Goal: Information Seeking & Learning: Learn about a topic

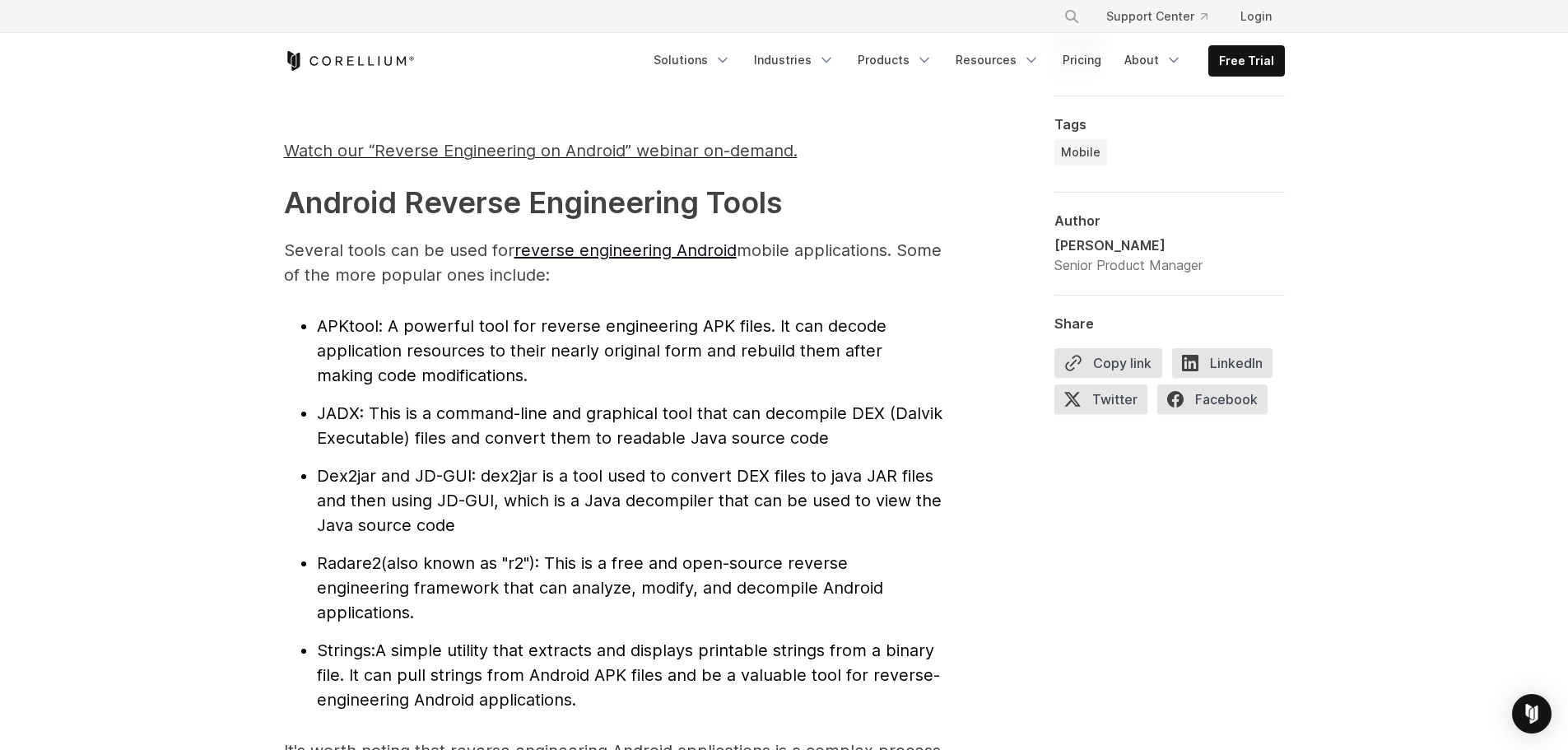
scroll to position [1646, 0]
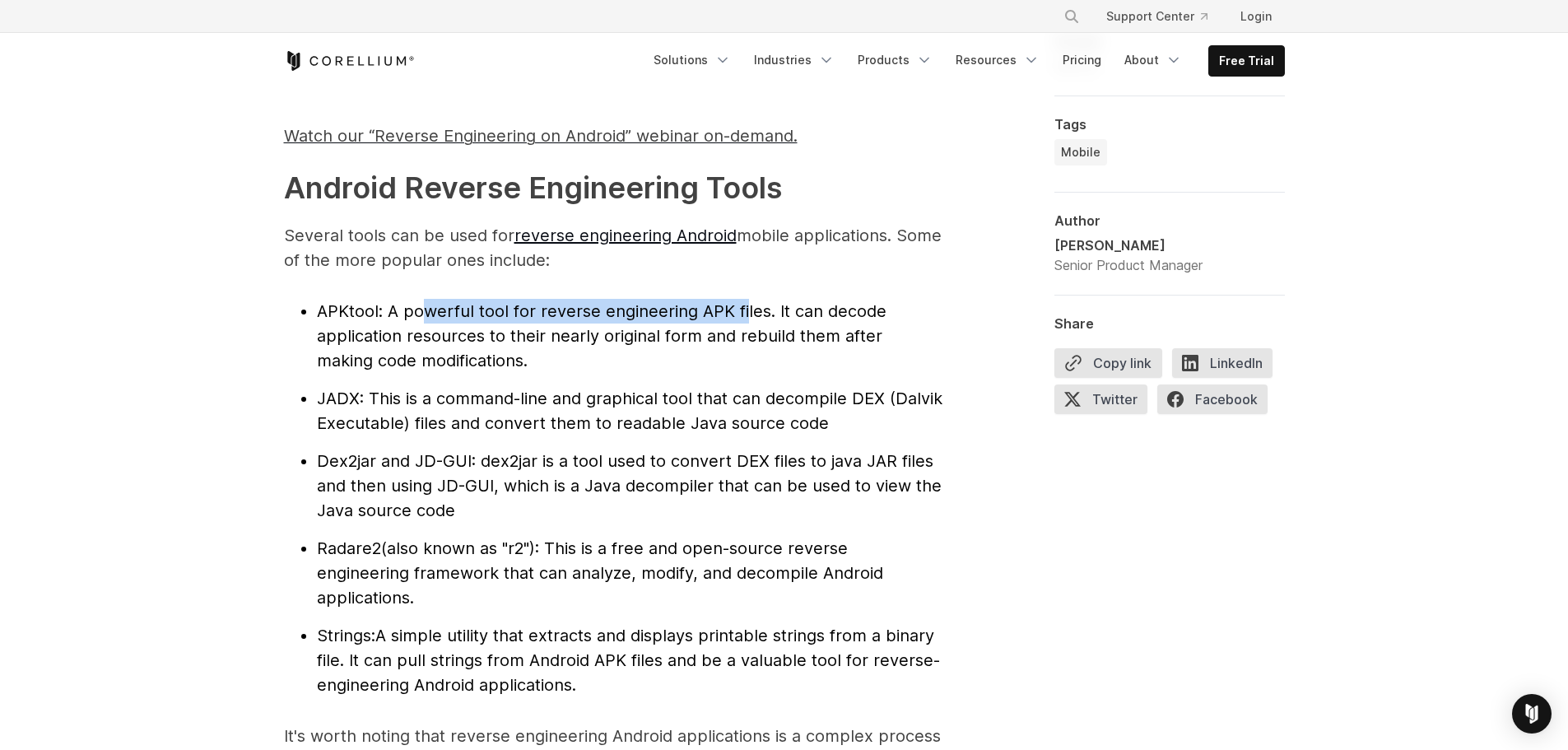
drag, startPoint x: 550, startPoint y: 317, endPoint x: 744, endPoint y: 312, distance: 194.1
click at [744, 312] on span ": A powerful tool for reverse engineering APK files. It can decode application …" at bounding box center [601, 336] width 569 height 69
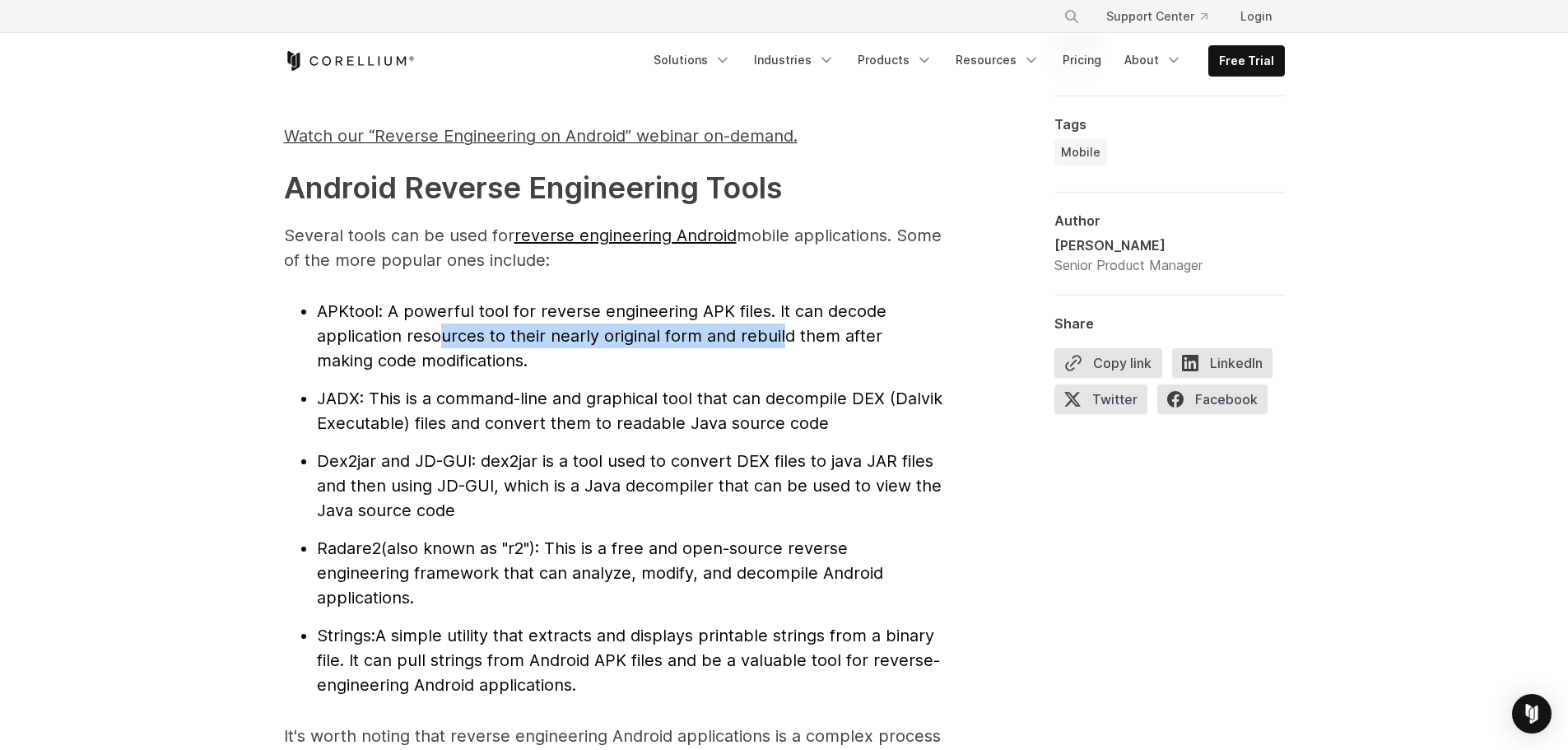
drag, startPoint x: 500, startPoint y: 345, endPoint x: 779, endPoint y: 345, distance: 279.0
click at [779, 345] on li "APKtool : A powerful tool for reverse engineering APK files. It can decode appl…" at bounding box center [630, 335] width 626 height 74
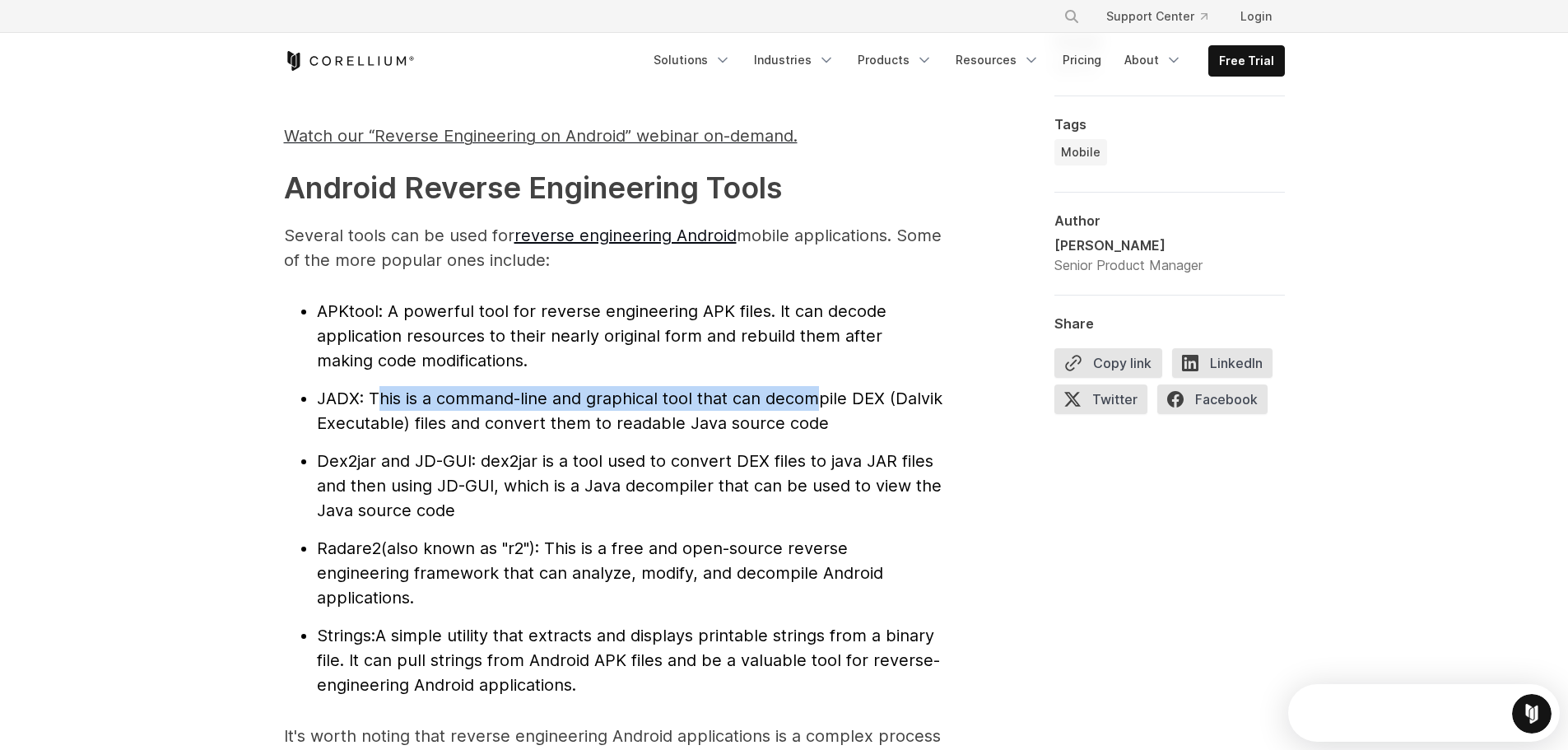
drag, startPoint x: 422, startPoint y: 402, endPoint x: 821, endPoint y: 399, distance: 399.0
click at [821, 399] on span ": This is a command-line and graphical tool that can decompile DEX (Dalvik Exec…" at bounding box center [630, 410] width 626 height 45
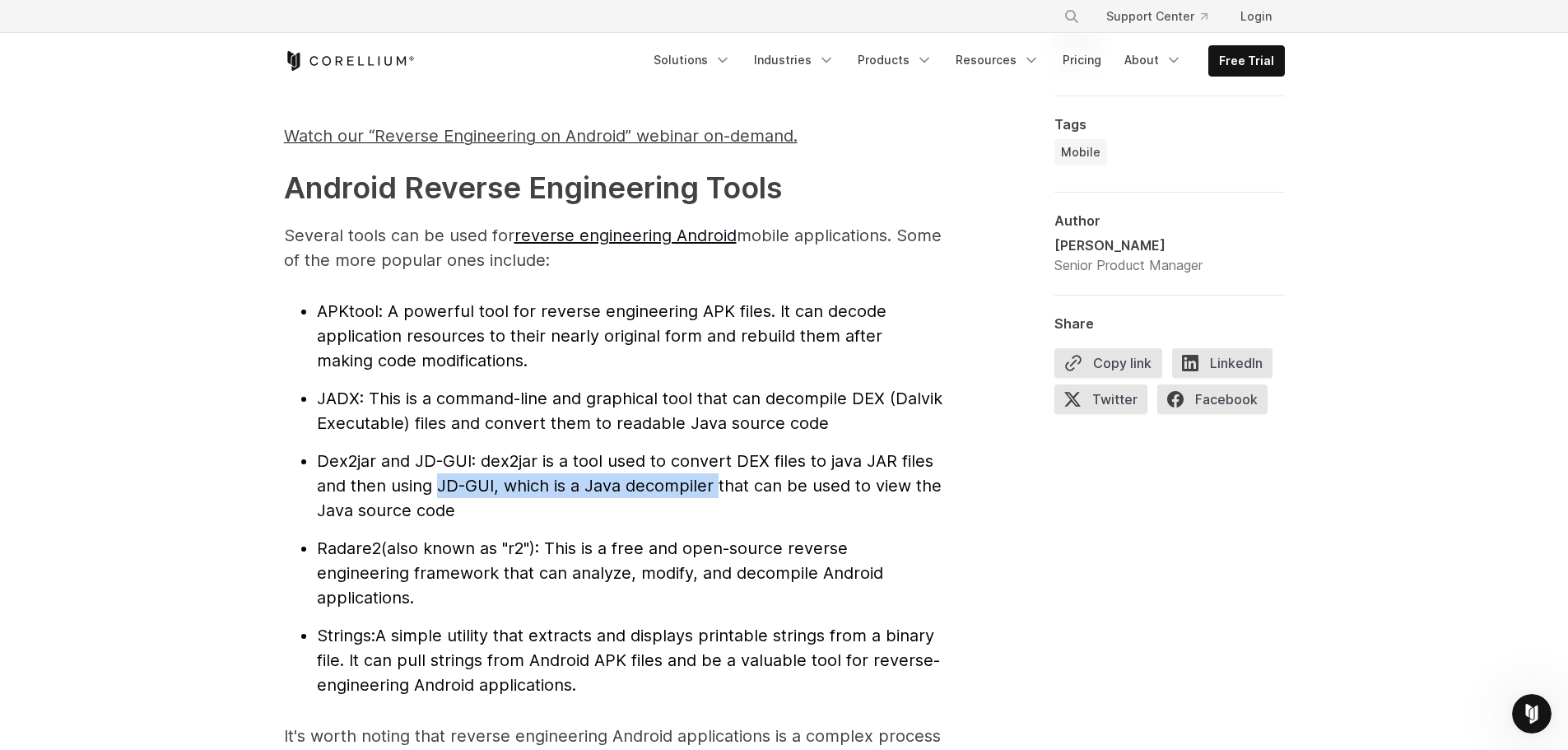
drag, startPoint x: 450, startPoint y: 479, endPoint x: 719, endPoint y: 478, distance: 269.0
click at [719, 478] on span ": dex2jar is a tool used to convert DEX files to java JAR files and then using …" at bounding box center [630, 486] width 625 height 69
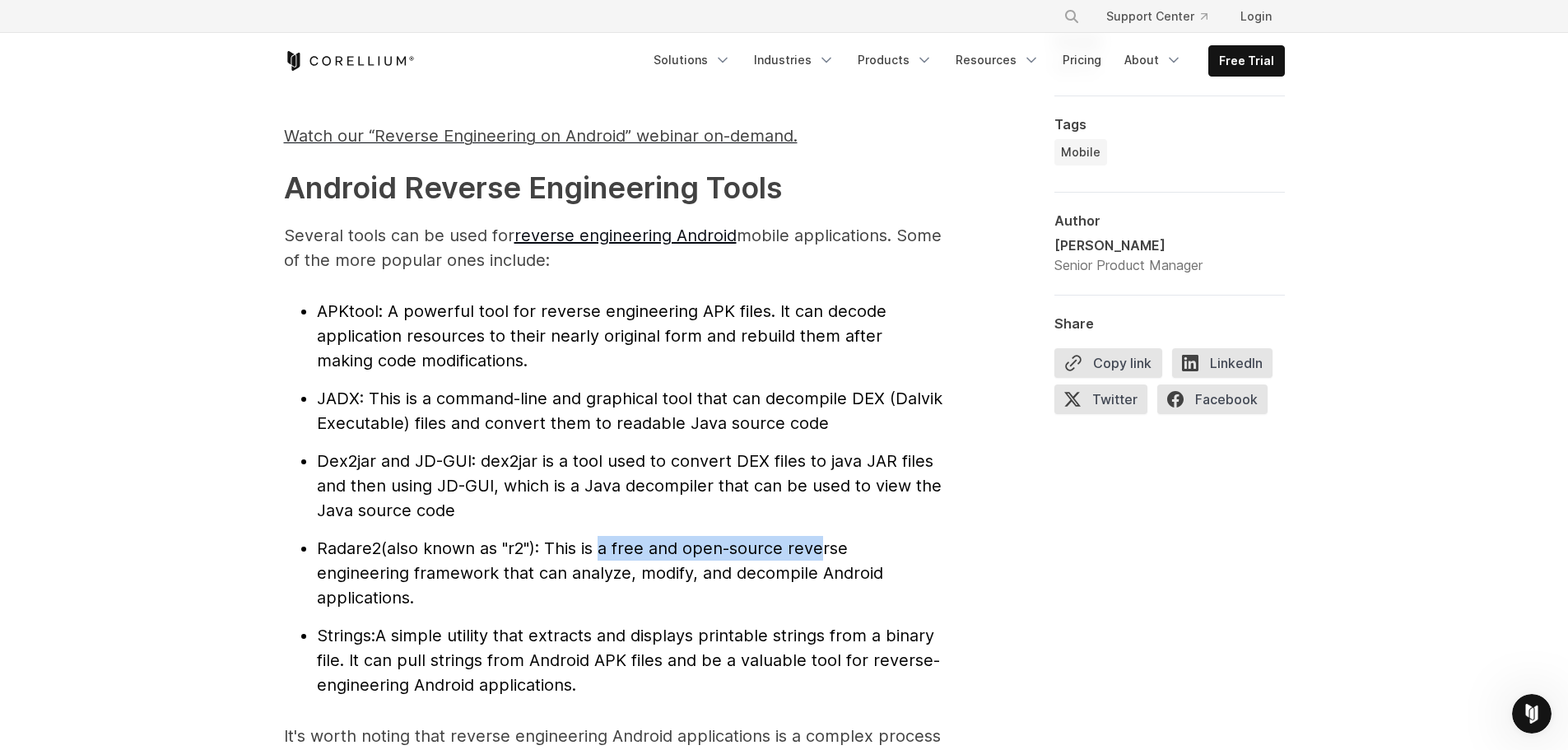
drag, startPoint x: 598, startPoint y: 544, endPoint x: 816, endPoint y: 549, distance: 218.1
click at [816, 549] on span "(also known as "r2"): This is a free and open-source reverse engineering framew…" at bounding box center [600, 573] width 567 height 69
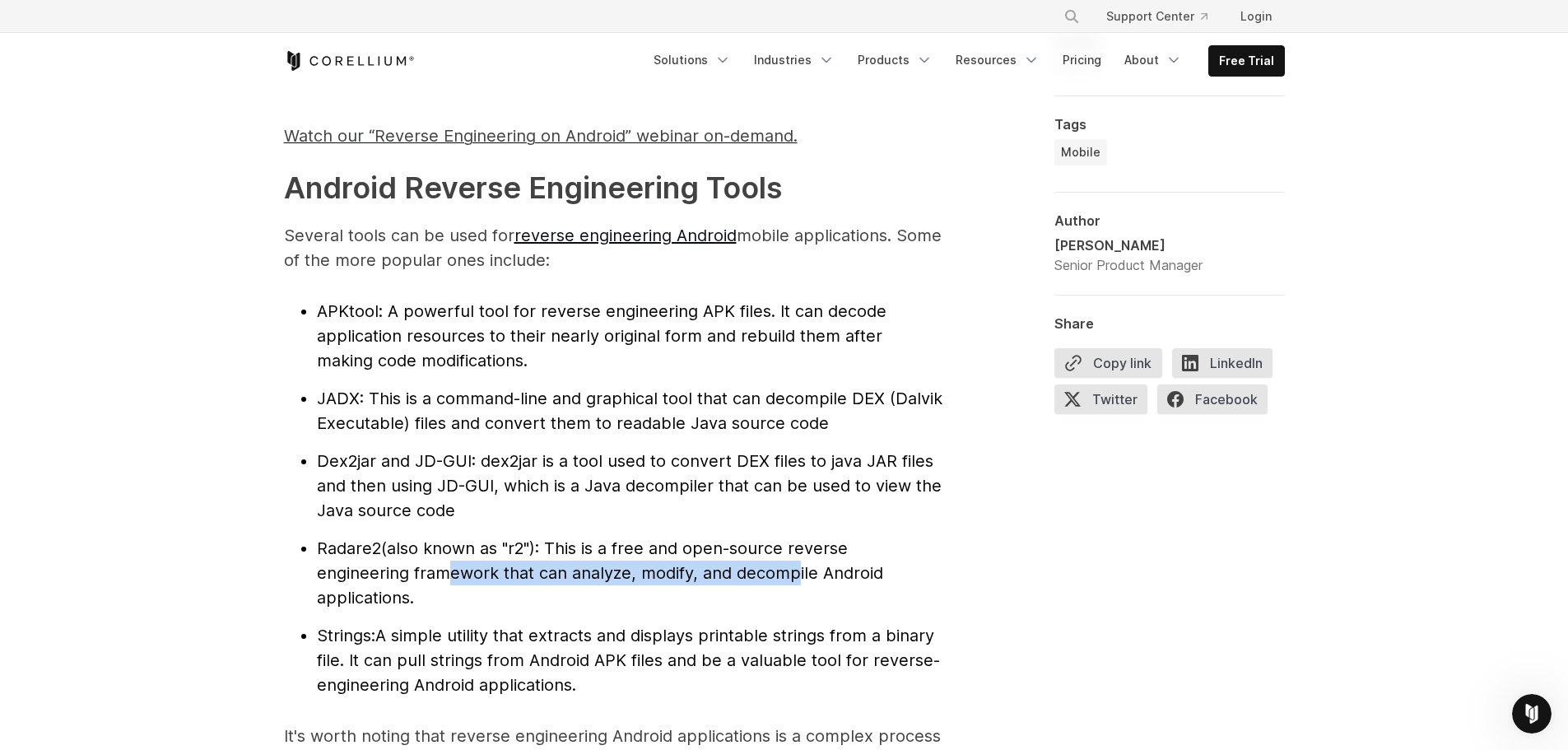
drag, startPoint x: 440, startPoint y: 580, endPoint x: 786, endPoint y: 579, distance: 346.0
click at [786, 579] on span "(also known as "r2"): This is a free and open-source reverse engineering framew…" at bounding box center [600, 573] width 567 height 69
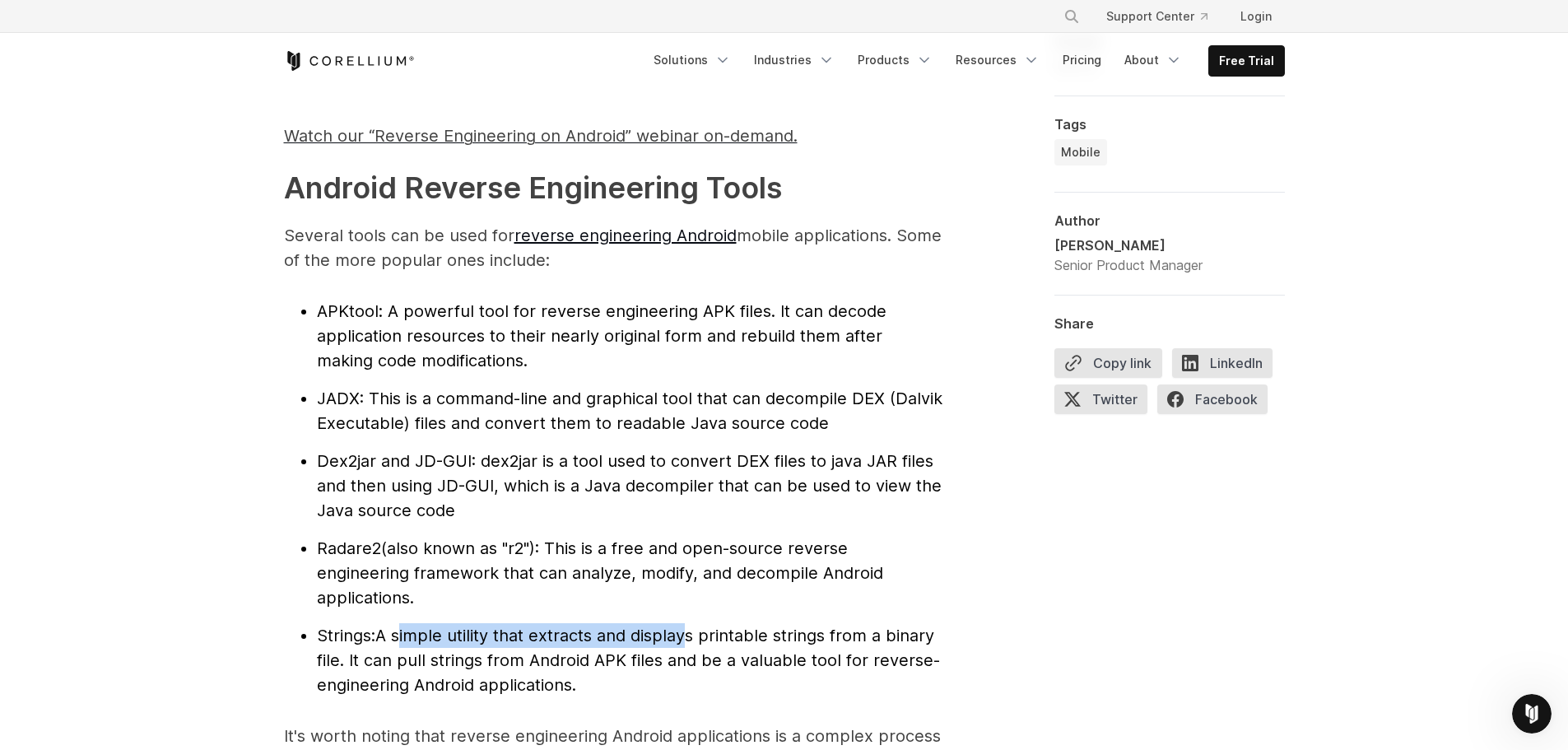
drag, startPoint x: 406, startPoint y: 636, endPoint x: 689, endPoint y: 629, distance: 283.1
click at [689, 629] on span "A simple utility that extracts and displays printable strings from a binary fil…" at bounding box center [629, 660] width 623 height 69
